Goal: Information Seeking & Learning: Learn about a topic

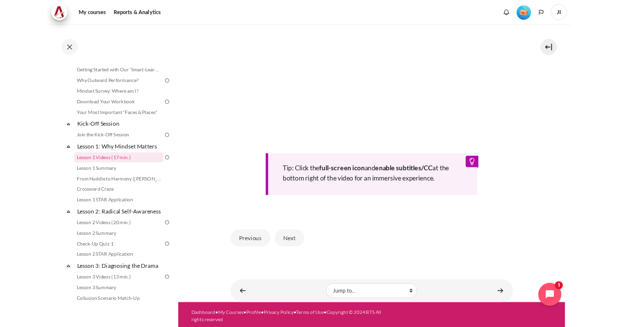
scroll to position [336, 0]
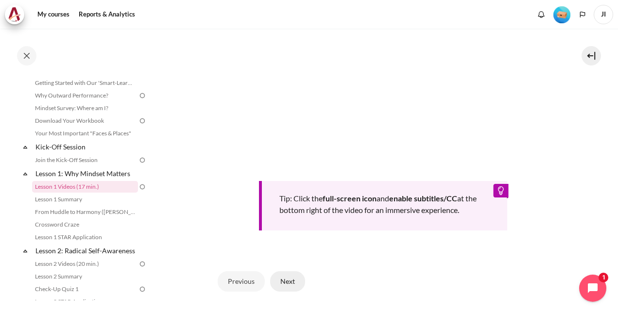
click at [295, 275] on button "Next" at bounding box center [287, 281] width 35 height 20
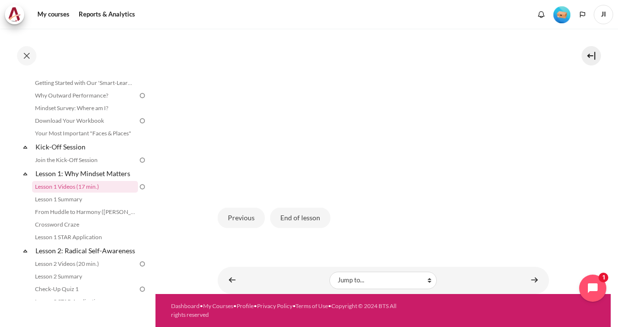
scroll to position [261, 0]
click at [300, 224] on button "End of lesson" at bounding box center [300, 218] width 60 height 20
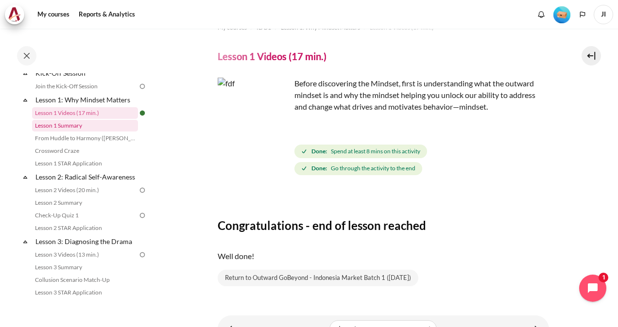
scroll to position [114, 0]
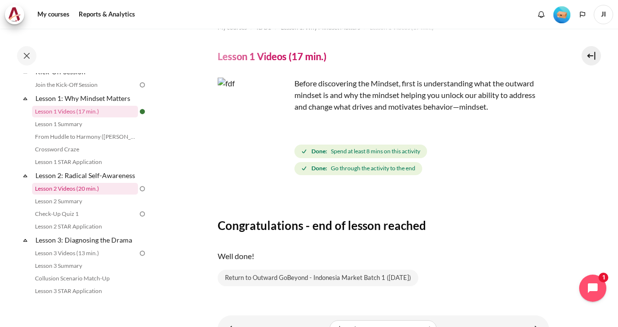
click at [99, 195] on link "Lesson 2 Videos (20 min.)" at bounding box center [85, 189] width 106 height 12
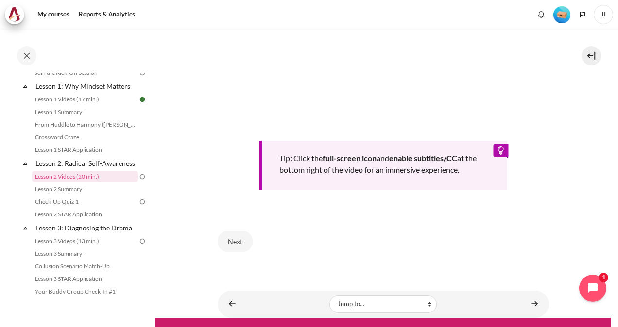
scroll to position [358, 0]
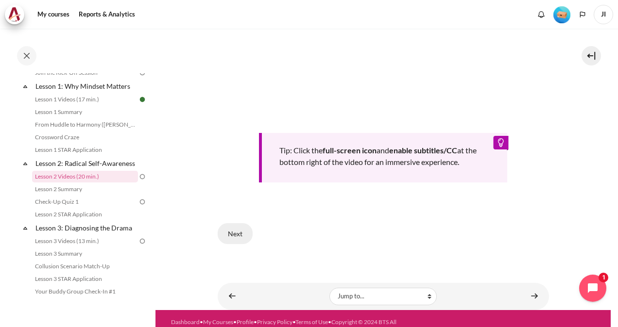
click at [230, 231] on button "Next" at bounding box center [235, 233] width 35 height 20
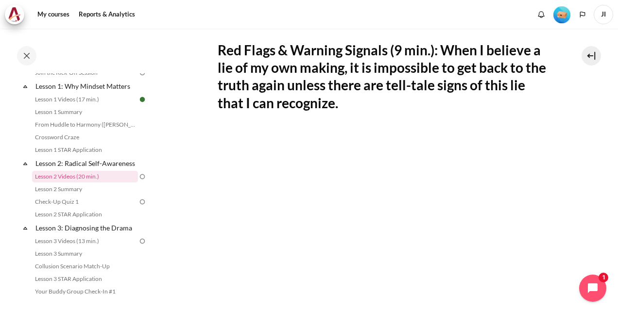
scroll to position [209, 0]
